Goal: Find contact information: Obtain details needed to contact an individual or organization

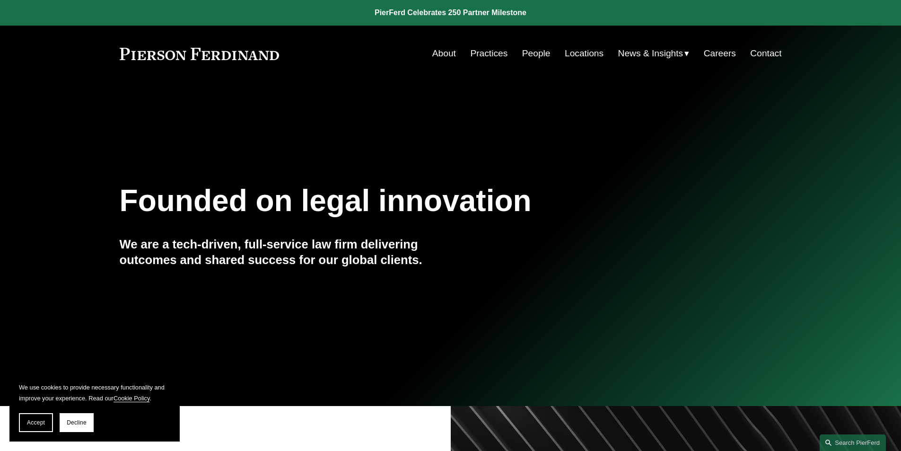
click at [486, 54] on link "Practices" at bounding box center [488, 53] width 37 height 18
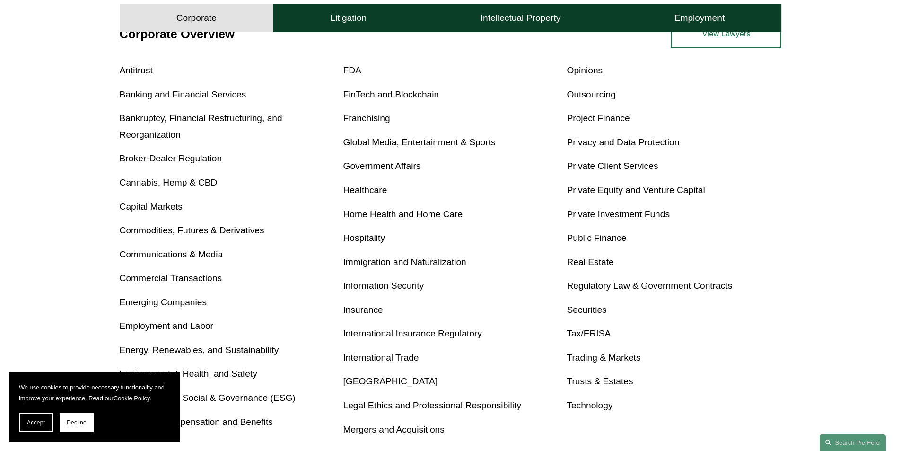
scroll to position [331, 0]
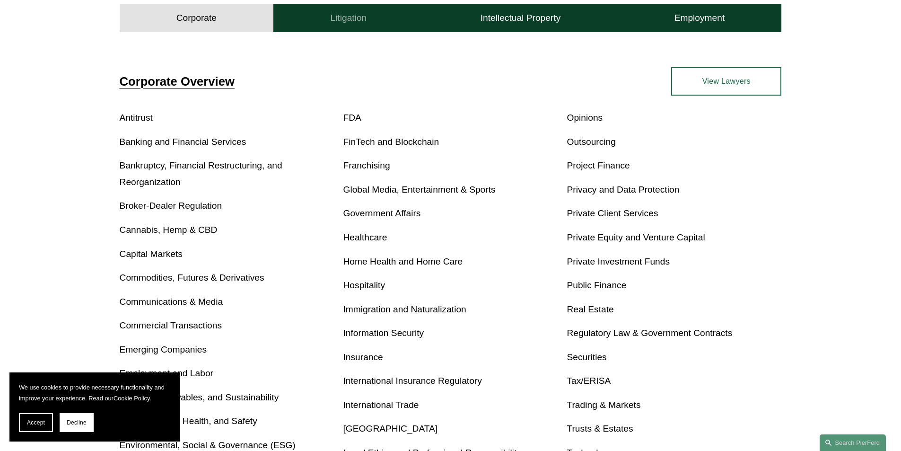
click at [349, 19] on h4 "Litigation" at bounding box center [348, 17] width 36 height 11
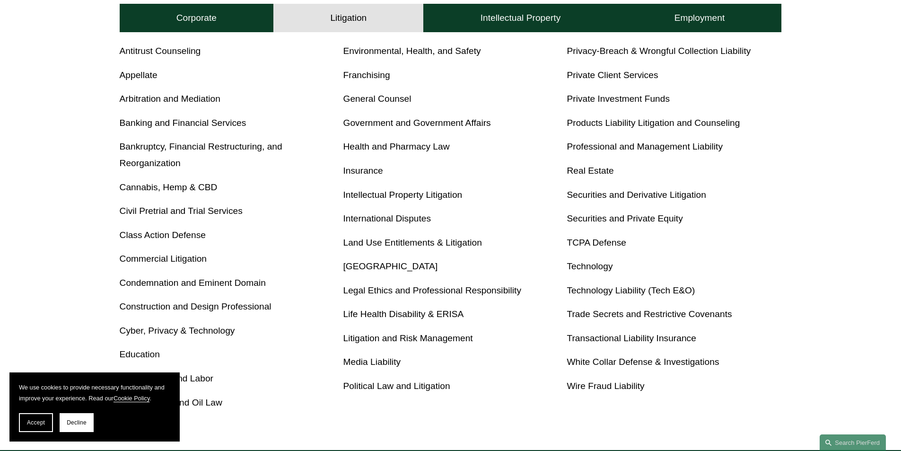
scroll to position [303, 0]
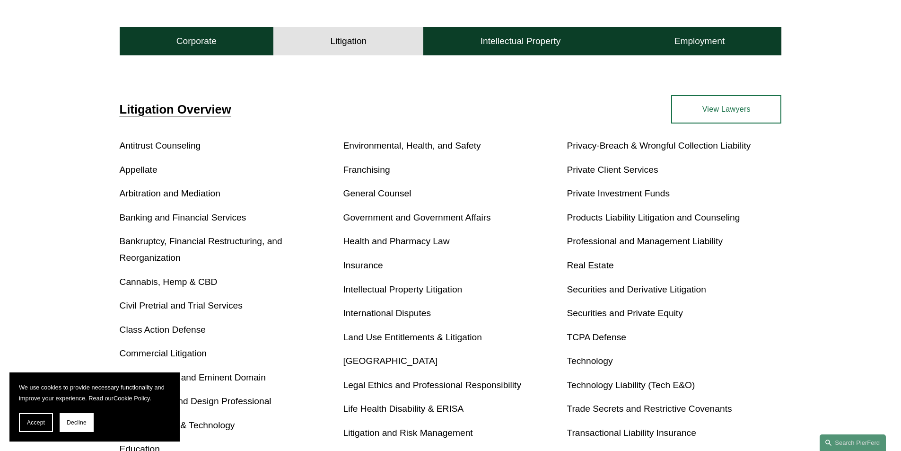
click at [203, 108] on span "Litigation Overview" at bounding box center [176, 109] width 112 height 13
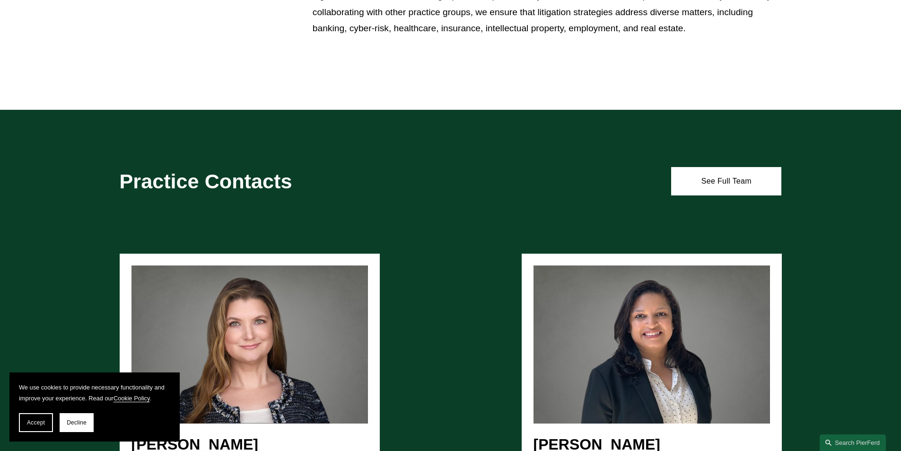
scroll to position [710, 0]
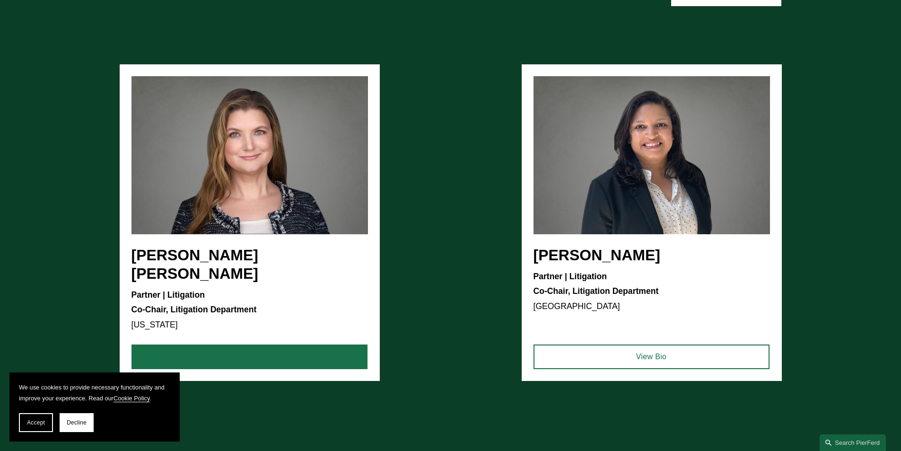
click at [253, 344] on link "View Bio" at bounding box center [250, 356] width 236 height 25
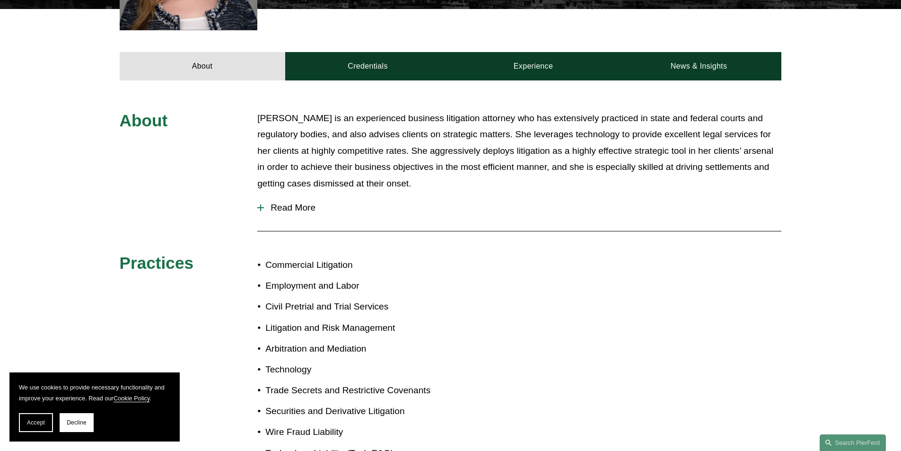
scroll to position [263, 0]
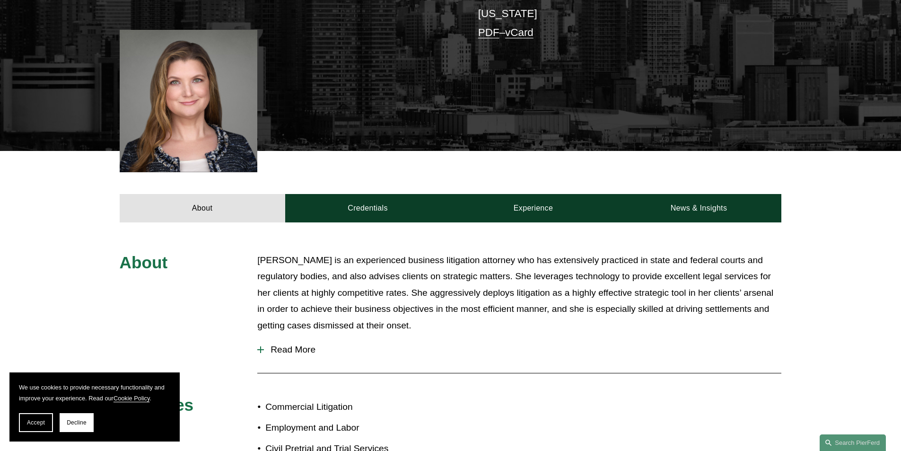
click at [291, 344] on span "Read More" at bounding box center [522, 349] width 517 height 10
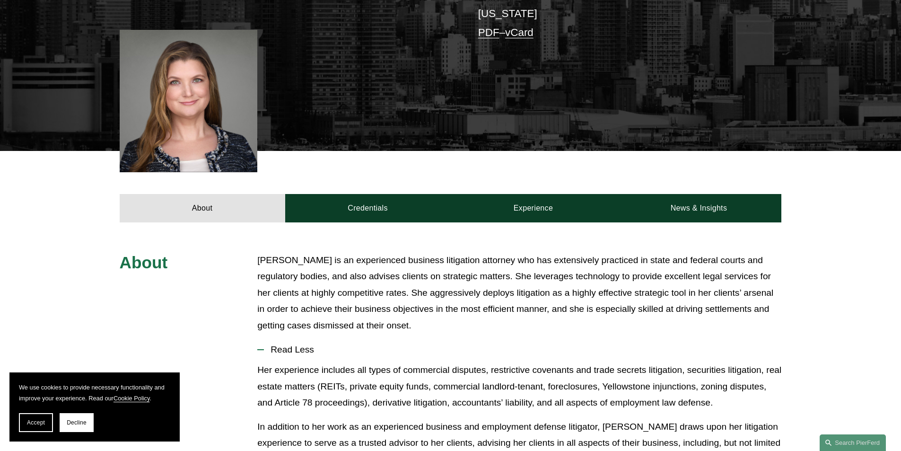
scroll to position [358, 0]
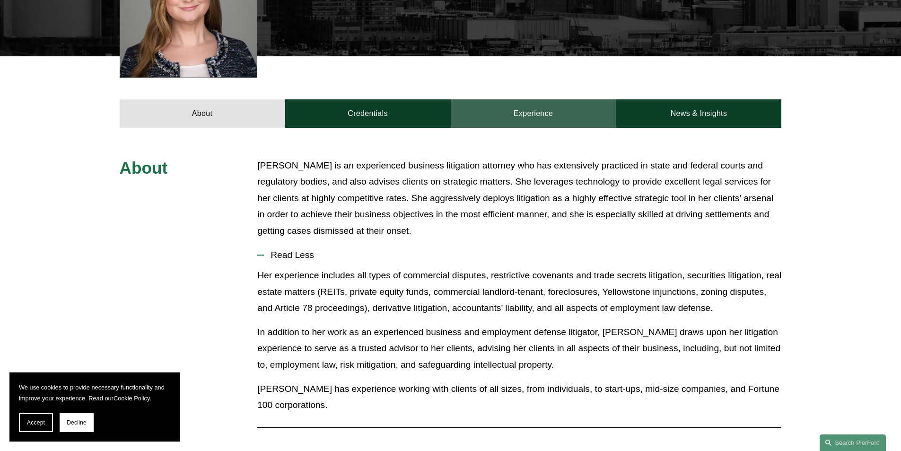
click at [530, 99] on link "Experience" at bounding box center [534, 113] width 166 height 28
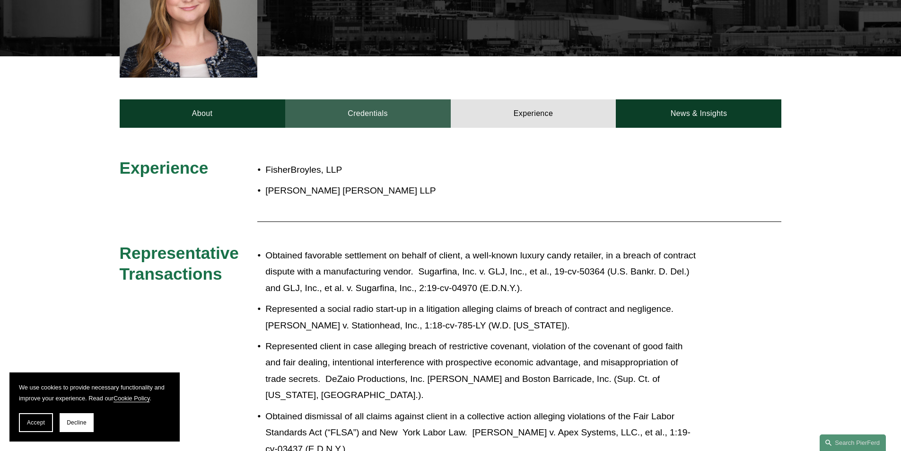
click at [413, 99] on link "Credentials" at bounding box center [368, 113] width 166 height 28
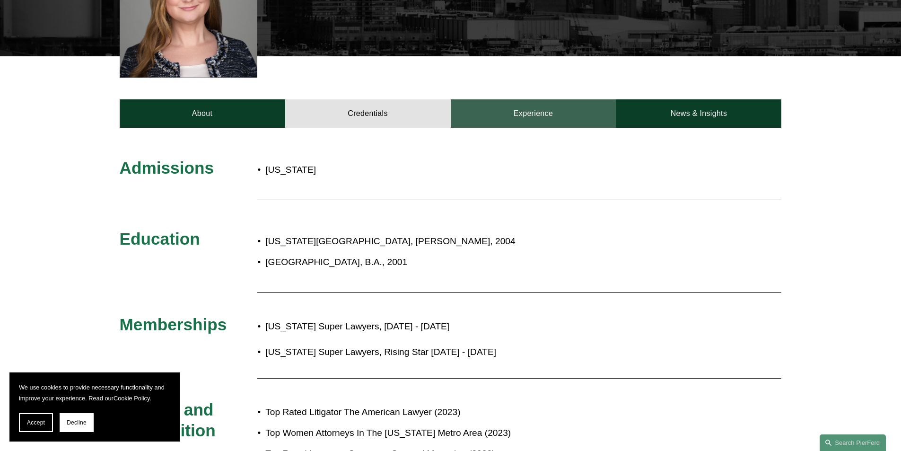
click at [565, 99] on link "Experience" at bounding box center [534, 113] width 166 height 28
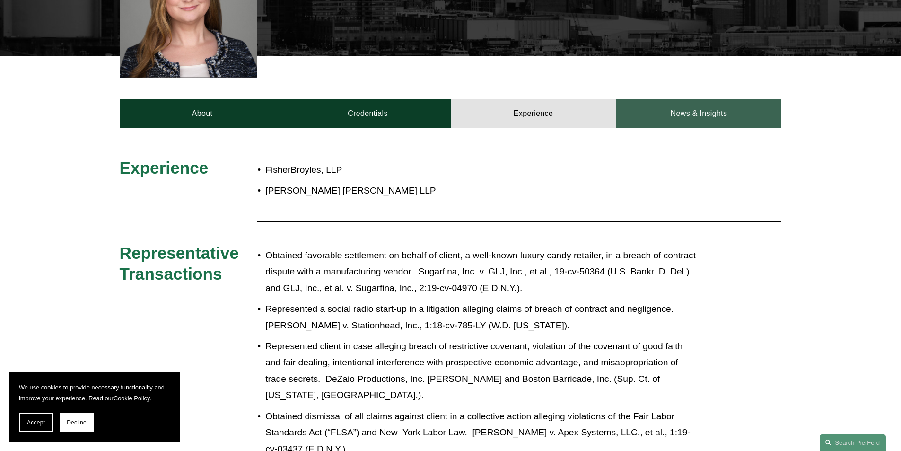
click at [705, 99] on link "News & Insights" at bounding box center [699, 113] width 166 height 28
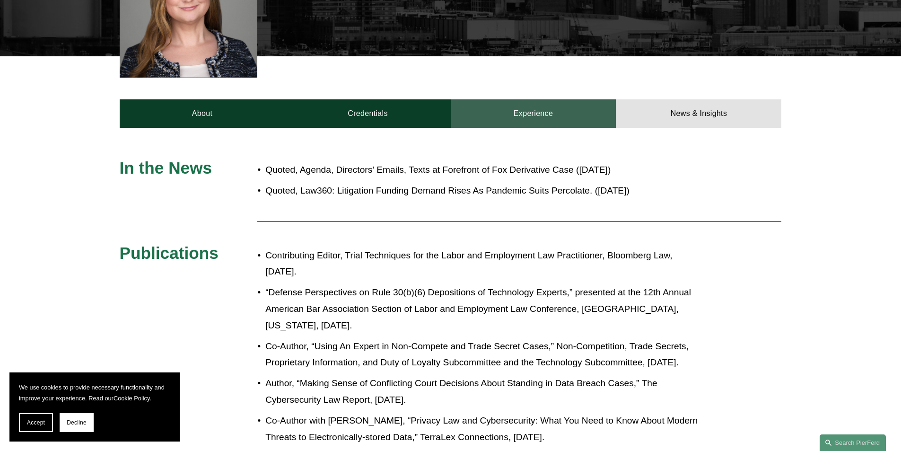
click at [556, 99] on link "Experience" at bounding box center [534, 113] width 166 height 28
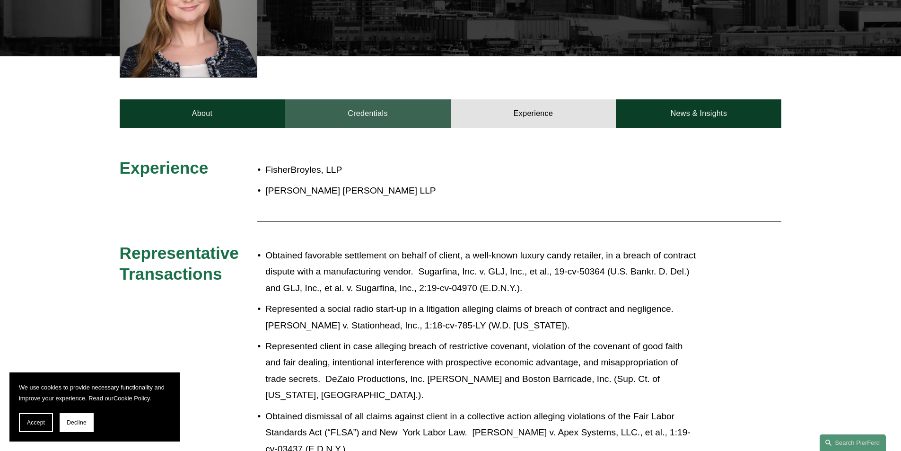
click at [413, 99] on link "Credentials" at bounding box center [368, 113] width 166 height 28
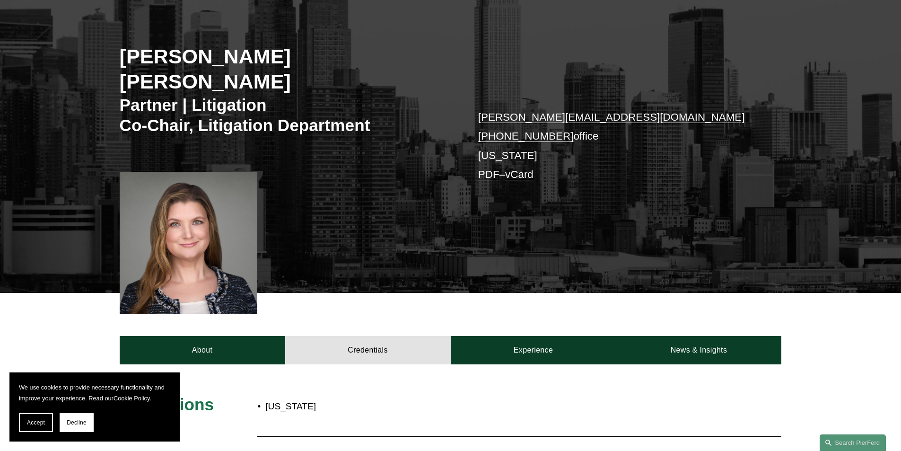
scroll to position [0, 0]
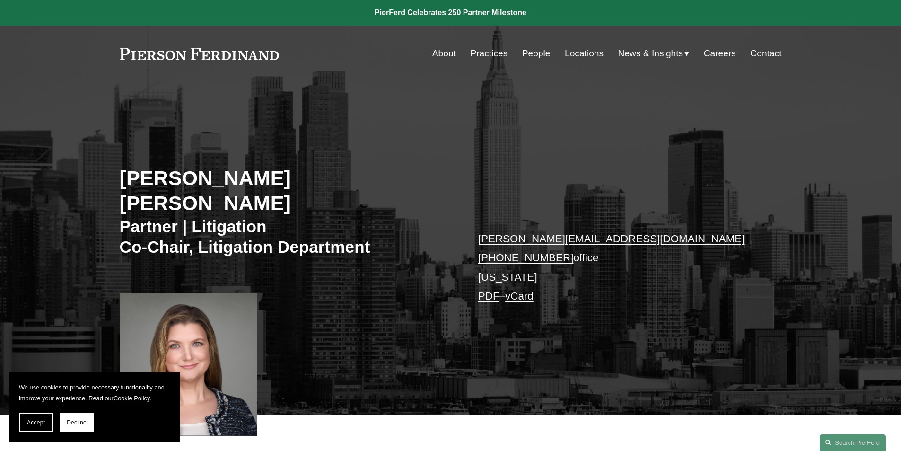
click at [534, 51] on link "People" at bounding box center [536, 53] width 28 height 18
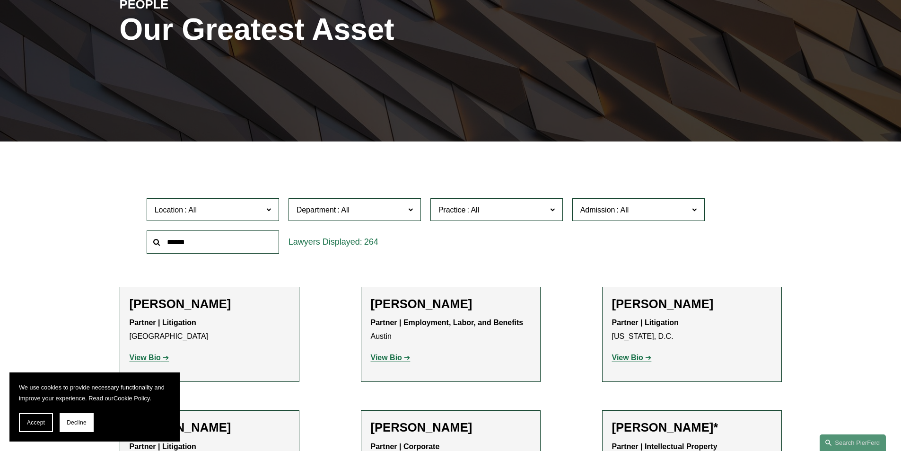
scroll to position [237, 0]
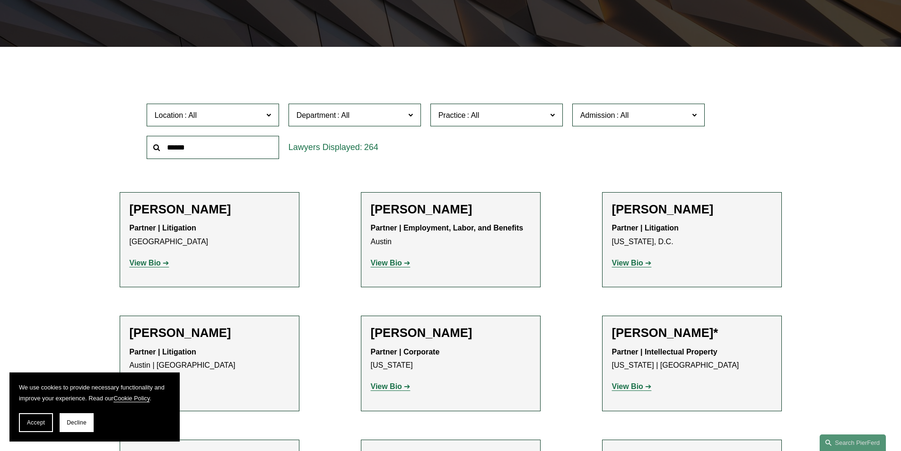
click at [253, 111] on span "Location" at bounding box center [209, 115] width 108 height 13
click at [378, 113] on span "Department" at bounding box center [351, 115] width 108 height 13
click at [487, 116] on span "Practice" at bounding box center [492, 115] width 108 height 13
click at [0, 0] on link "[US_STATE]" at bounding box center [0, 0] width 0 height 0
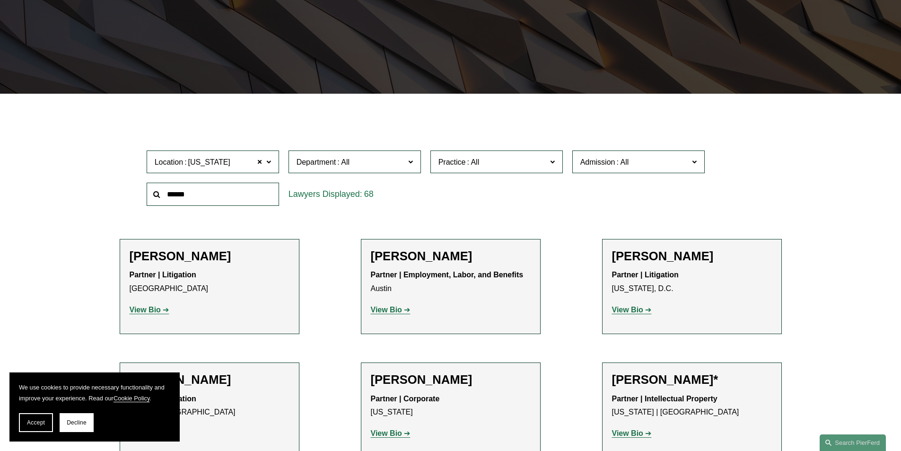
scroll to position [189, 0]
click at [386, 159] on span "Department" at bounding box center [351, 162] width 108 height 13
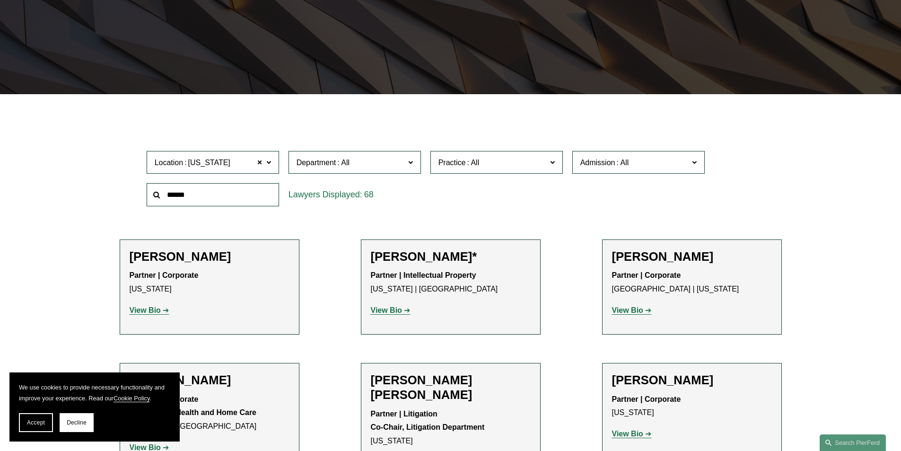
click at [0, 0] on link "Litigation" at bounding box center [0, 0] width 0 height 0
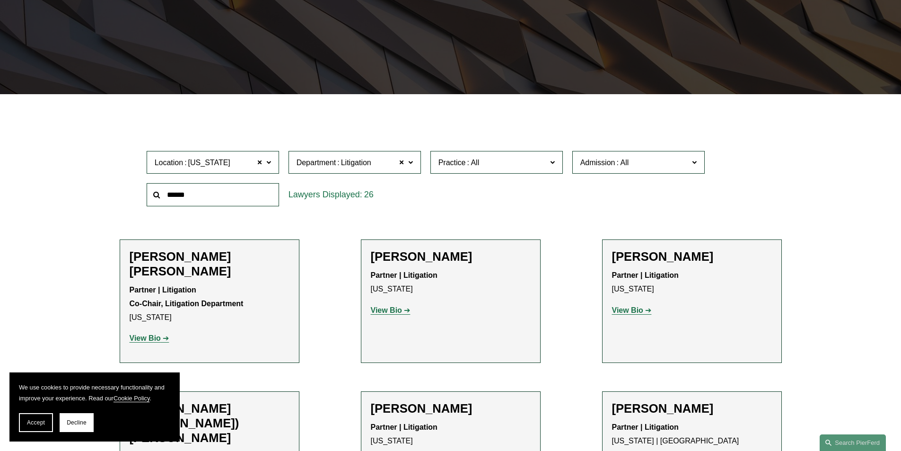
scroll to position [378, 0]
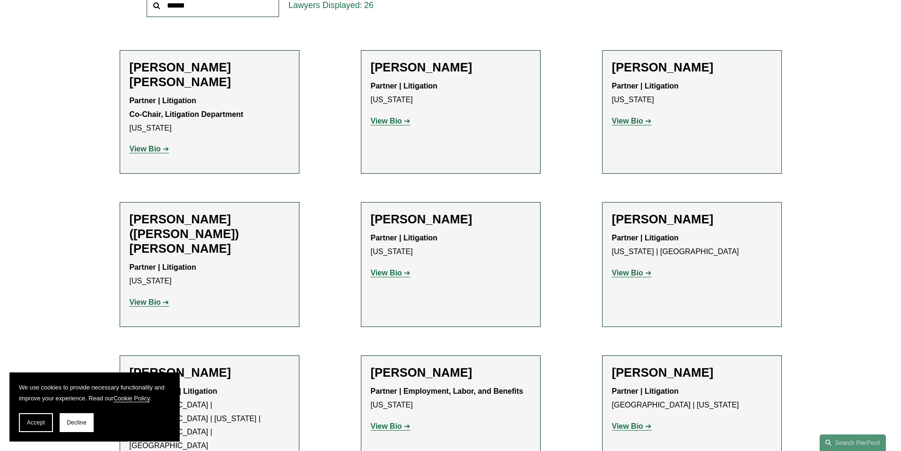
click at [393, 269] on strong "View Bio" at bounding box center [386, 273] width 31 height 8
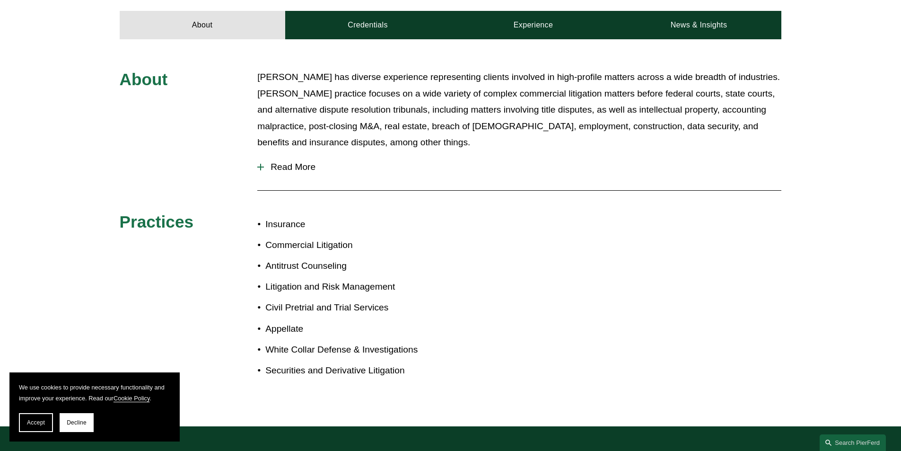
scroll to position [331, 0]
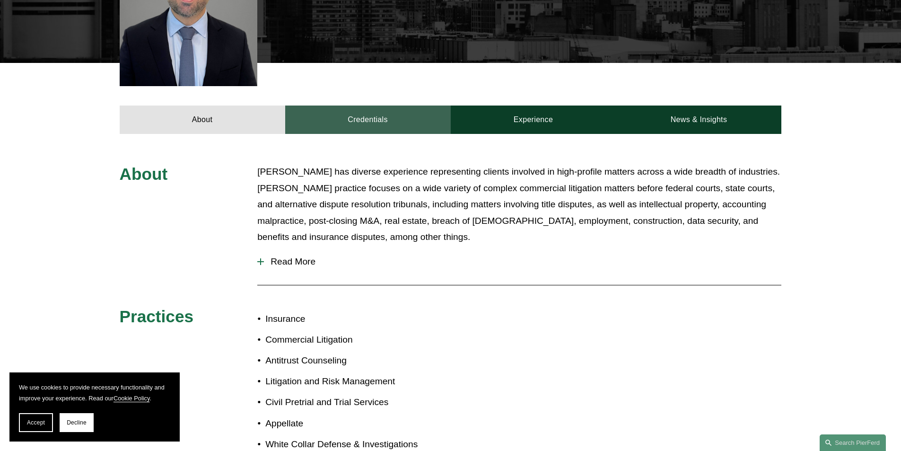
click at [374, 106] on link "Credentials" at bounding box center [368, 119] width 166 height 28
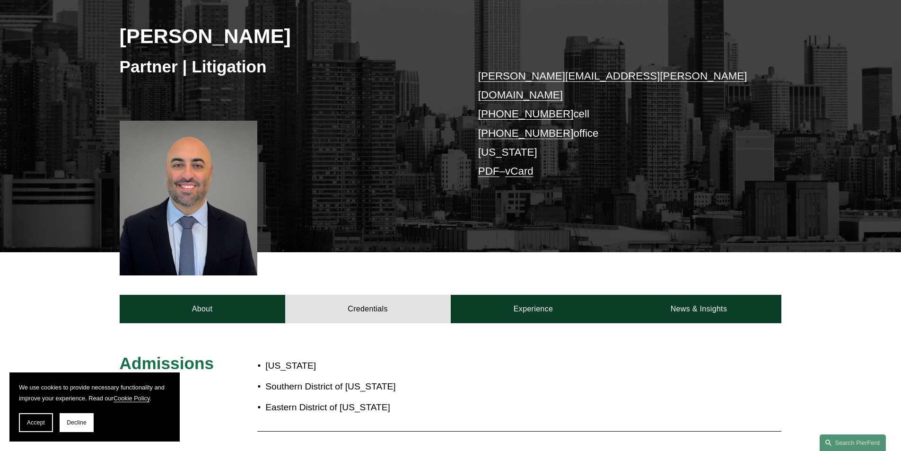
scroll to position [0, 0]
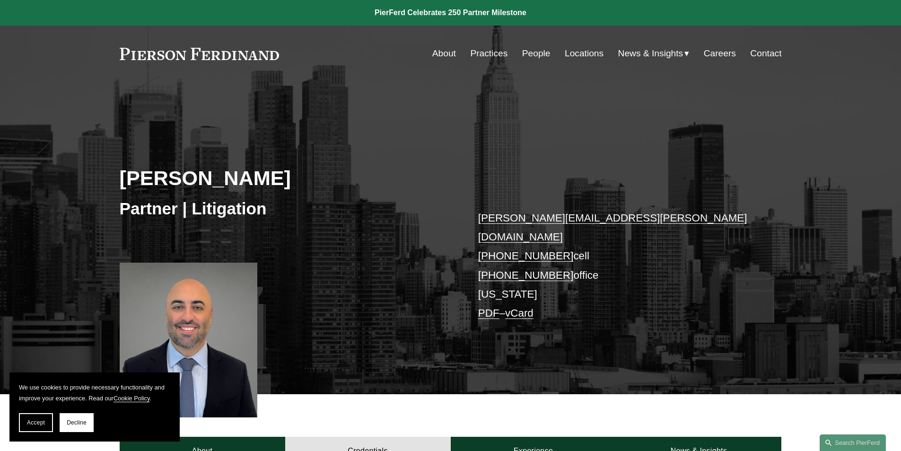
drag, startPoint x: 308, startPoint y: 50, endPoint x: 140, endPoint y: 15, distance: 172.0
click at [132, 58] on div "About Practices People Locations News & Insights News" at bounding box center [451, 53] width 662 height 18
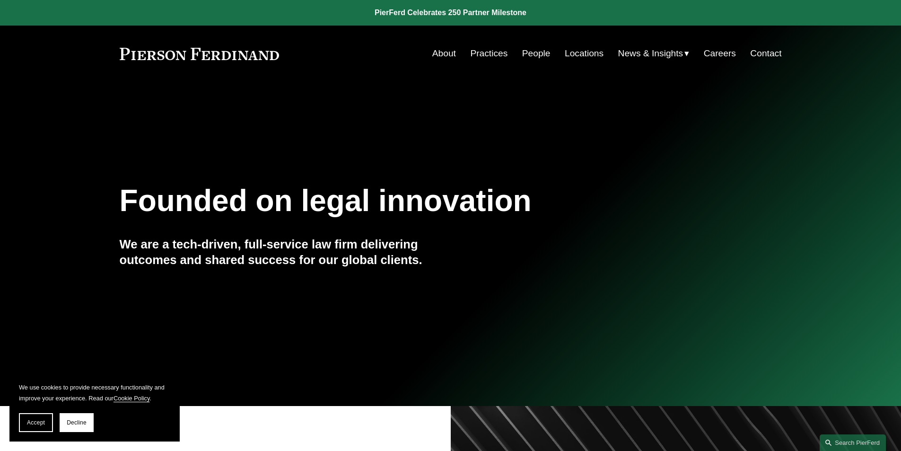
click at [768, 51] on link "Contact" at bounding box center [765, 53] width 31 height 18
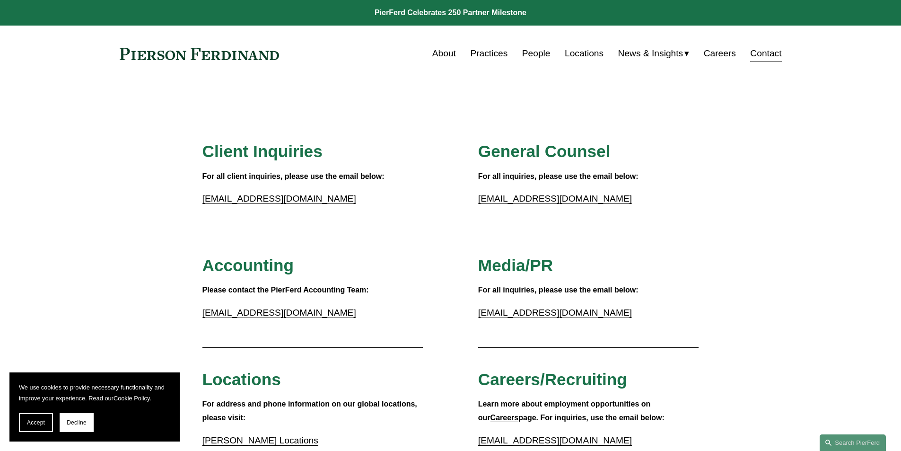
click at [586, 54] on link "Locations" at bounding box center [584, 53] width 39 height 18
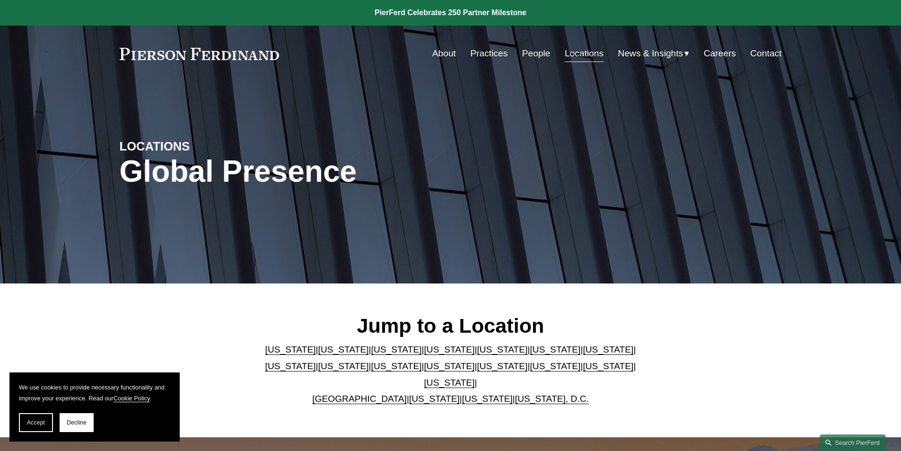
click at [424, 370] on link "[US_STATE]" at bounding box center [449, 366] width 51 height 10
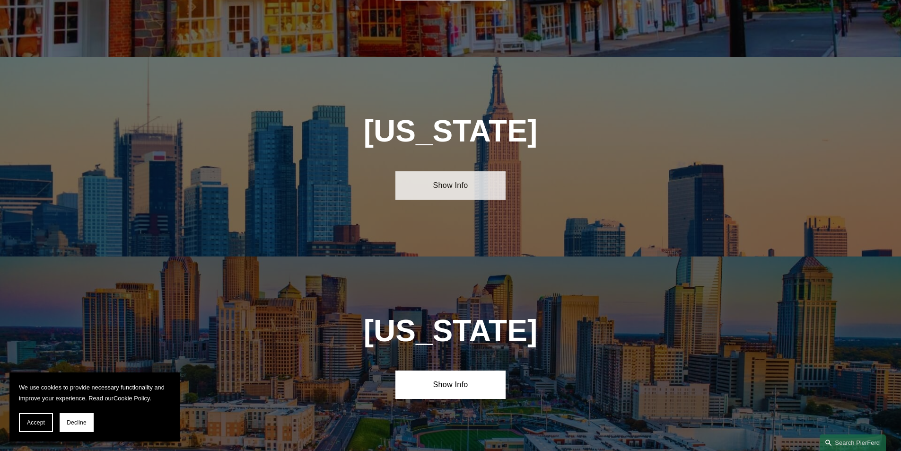
click at [448, 171] on link "Show Info" at bounding box center [450, 185] width 110 height 28
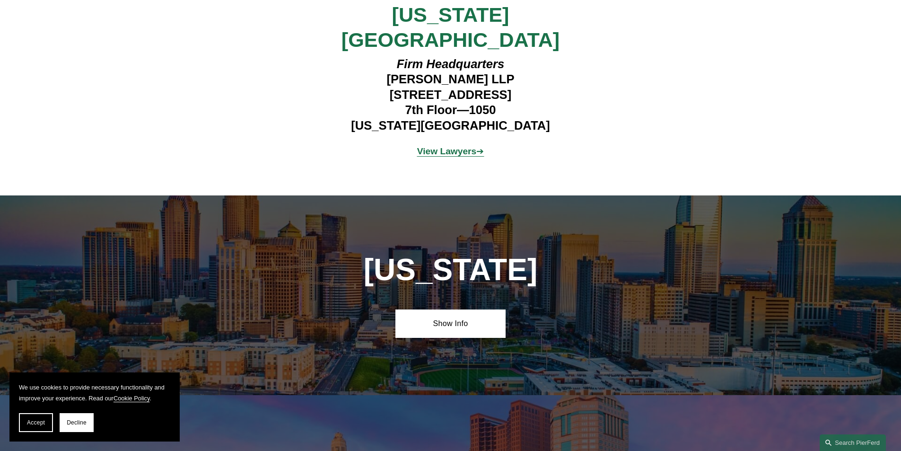
scroll to position [3041, 0]
